Goal: Task Accomplishment & Management: Manage account settings

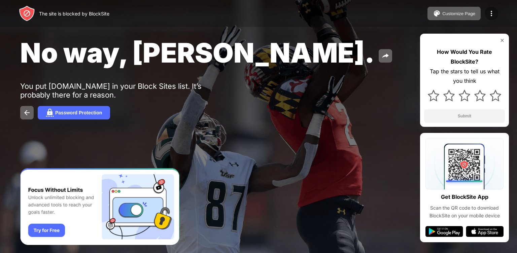
click at [491, 20] on div at bounding box center [491, 13] width 13 height 13
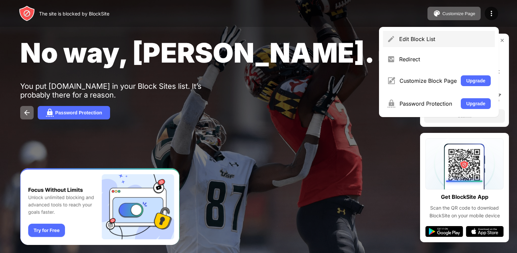
click at [440, 45] on div "Edit Block List" at bounding box center [439, 39] width 112 height 16
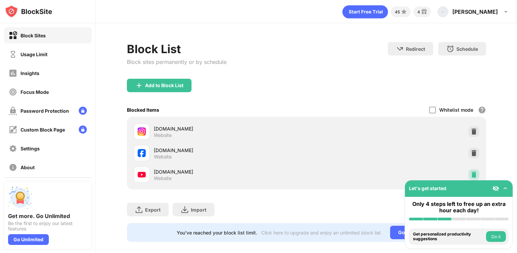
click at [469, 169] on div at bounding box center [474, 174] width 11 height 11
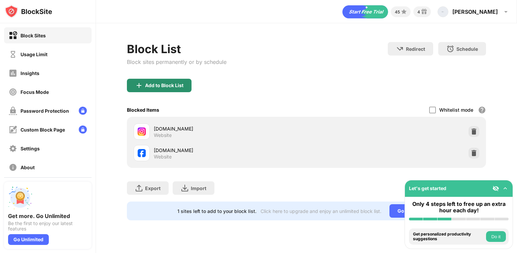
click at [170, 88] on div "Add to Block List" at bounding box center [159, 85] width 65 height 13
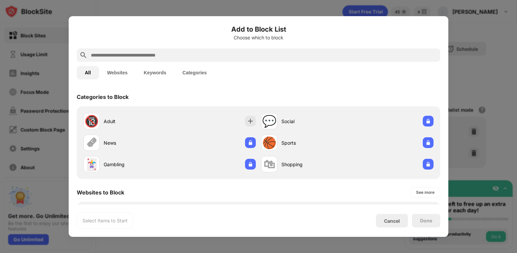
click at [206, 57] on input "text" at bounding box center [264, 55] width 348 height 8
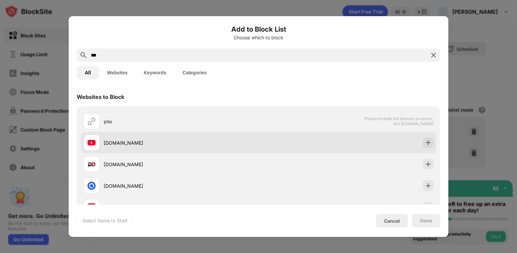
type input "***"
click at [178, 144] on div "[DOMAIN_NAME]" at bounding box center [181, 142] width 155 height 7
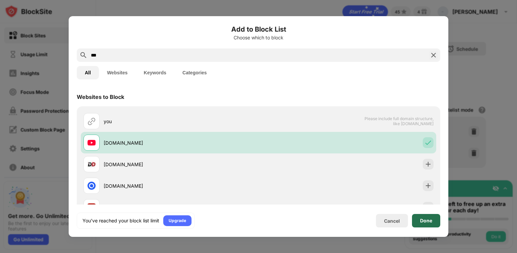
click at [439, 221] on div "Done" at bounding box center [426, 220] width 28 height 13
